Goal: Task Accomplishment & Management: Manage account settings

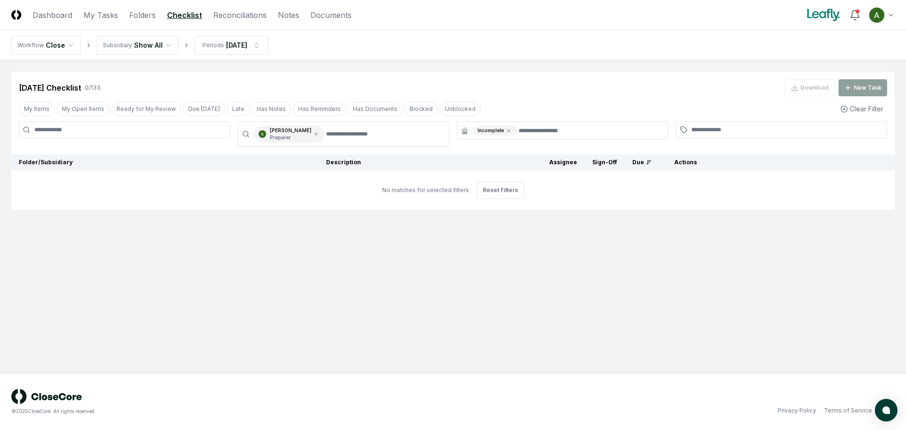
click at [243, 21] on header "CloseCore Dashboard My Tasks Folders Checklist Reconciliations Notes Documents …" at bounding box center [453, 15] width 906 height 30
click at [242, 17] on link "Reconciliations" at bounding box center [239, 14] width 53 height 11
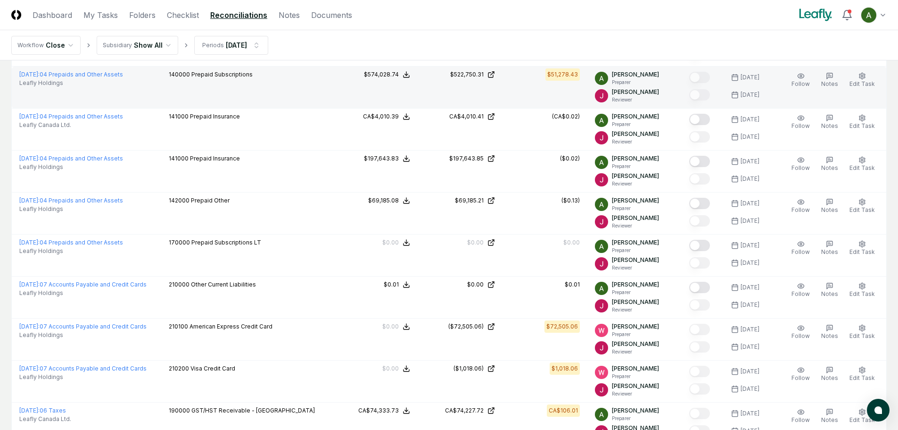
scroll to position [141, 0]
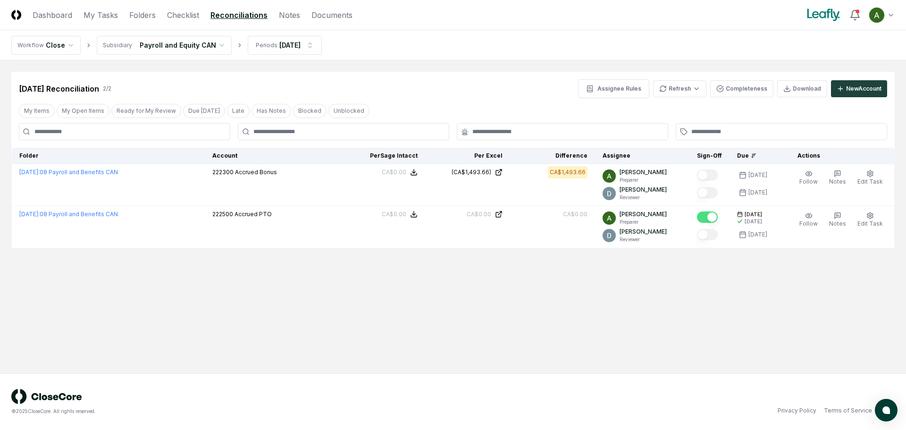
click at [195, 46] on html "CloseCore Dashboard My Tasks Folders Checklist Reconciliations Notes Documents …" at bounding box center [453, 215] width 906 height 430
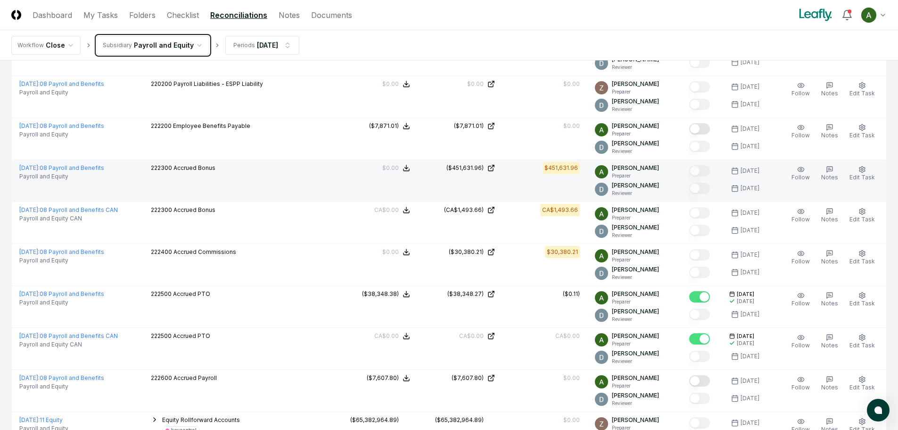
scroll to position [189, 0]
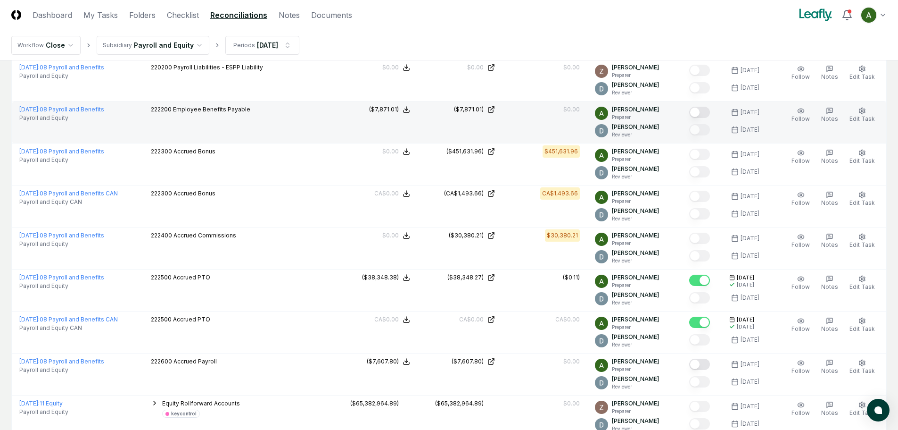
click at [710, 113] on button "Mark complete" at bounding box center [700, 112] width 21 height 11
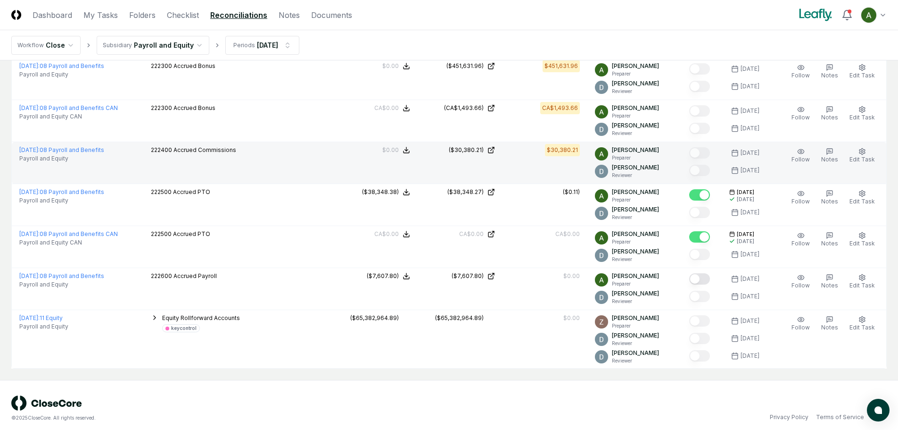
scroll to position [281, 0]
